Goal: Information Seeking & Learning: Stay updated

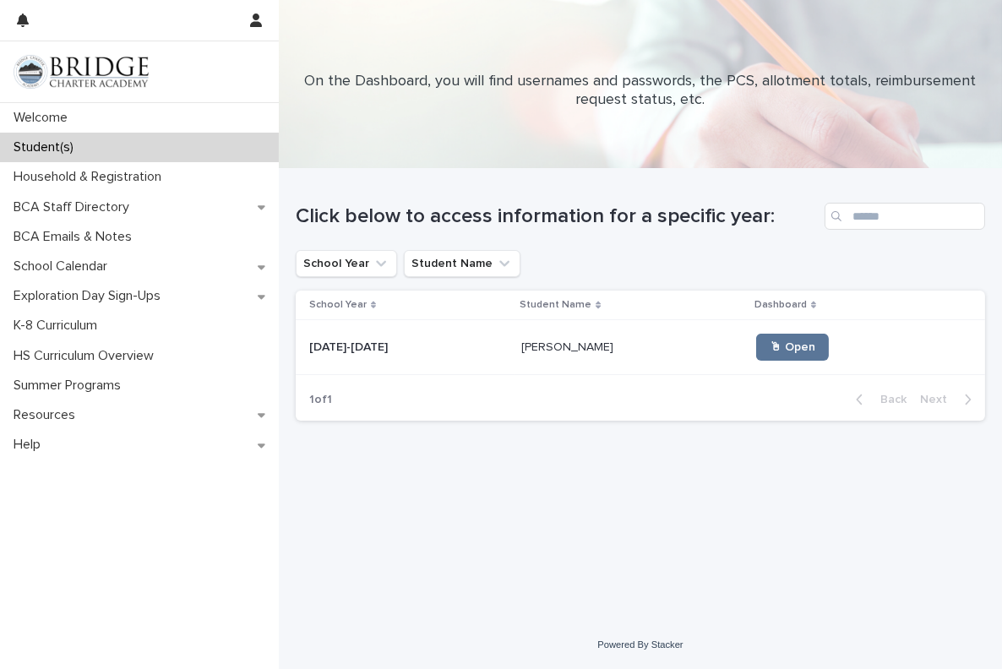
click at [63, 69] on img at bounding box center [81, 72] width 135 height 34
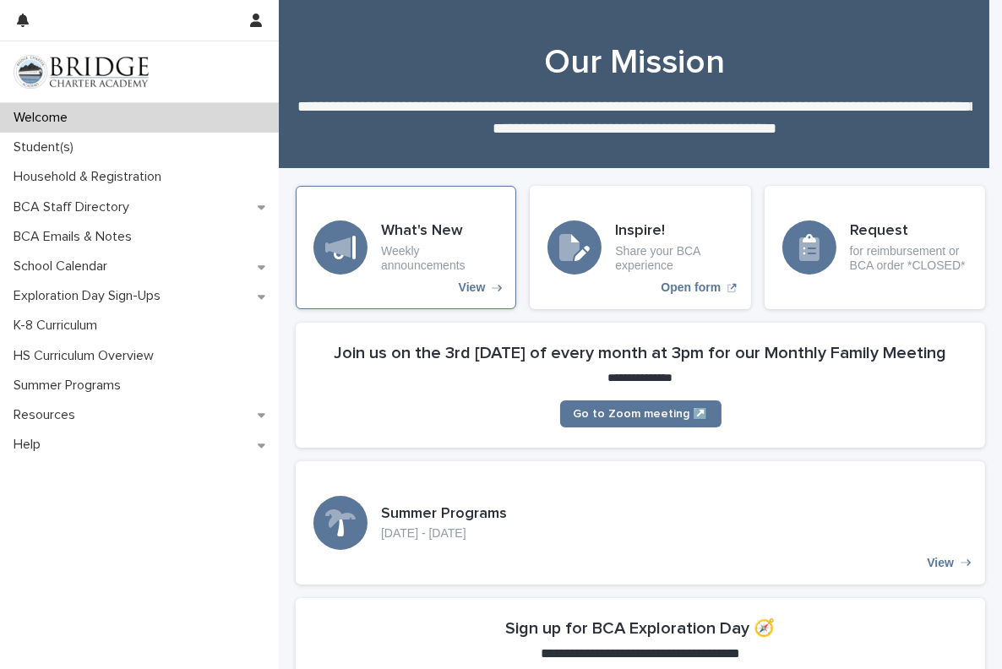
click at [421, 240] on h3 "What's New" at bounding box center [439, 231] width 117 height 19
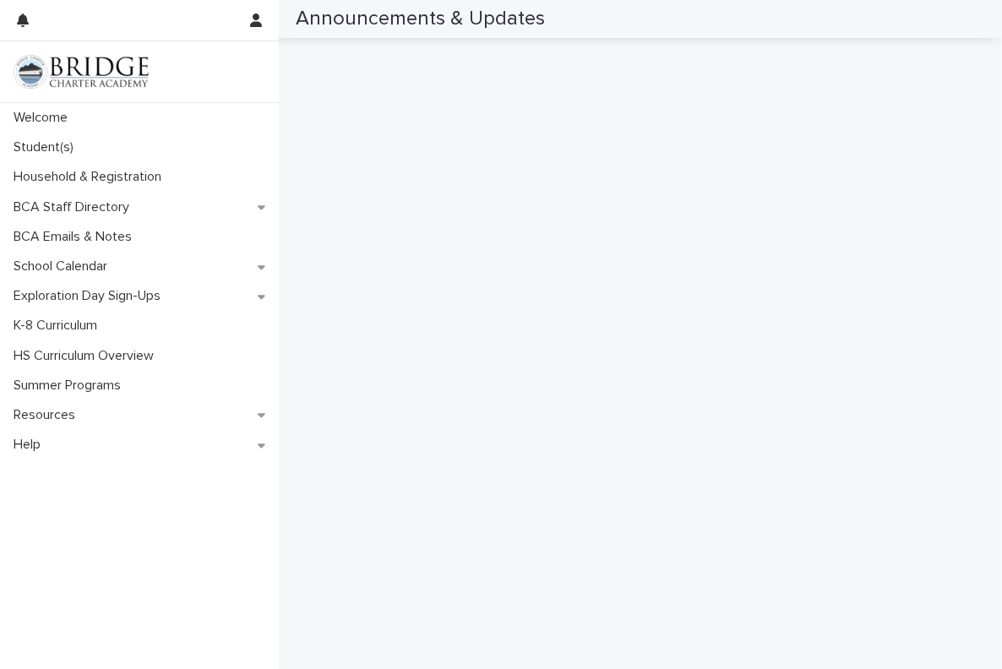
scroll to position [905, 0]
